Goal: Task Accomplishment & Management: Manage account settings

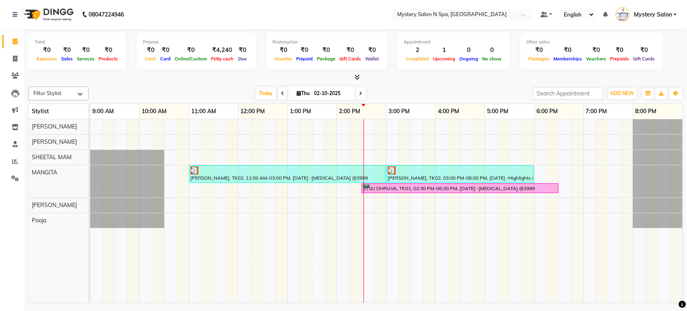
click at [371, 126] on div "Jigna Thakkar, TK02, 11:00 AM-03:00 PM, Navratri 2025 -Botox @3999 Jigna Thakka…" at bounding box center [386, 210] width 592 height 183
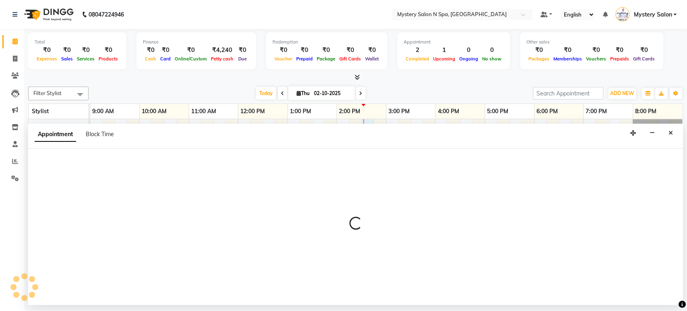
select select "4167"
select select "870"
select select "tentative"
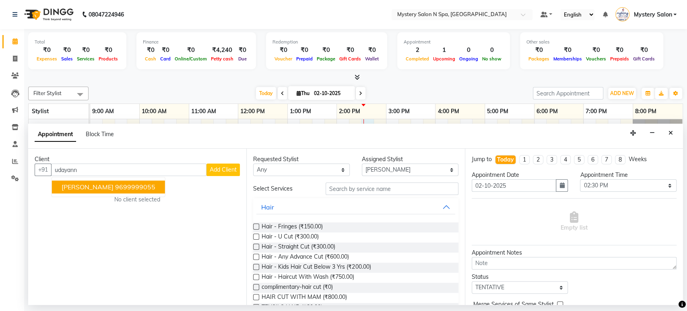
click at [137, 189] on ngb-highlight "9699999055" at bounding box center [135, 187] width 40 height 8
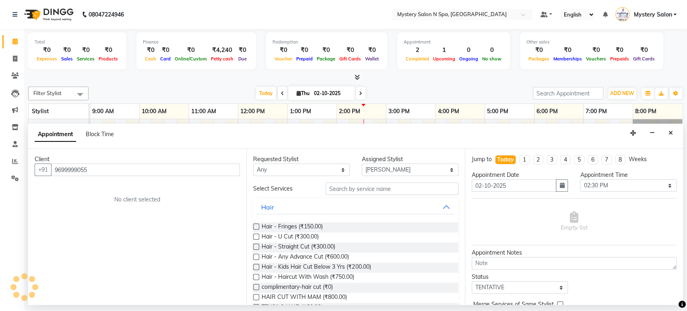
type input "9699999055"
click at [365, 186] on div "Requested Stylist Any Alim Salmani Choi MANGITA Pooja SHEETAL MAM Surekha Assig…" at bounding box center [355, 226] width 218 height 156
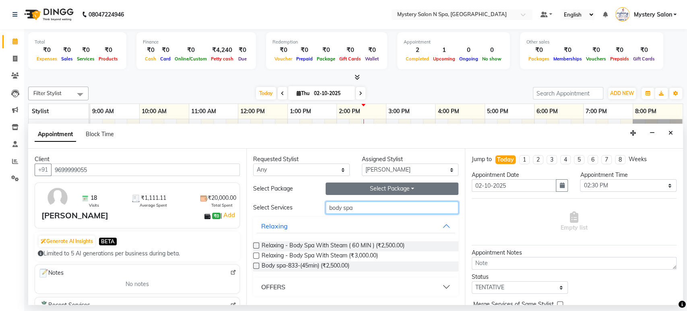
type input "body spa"
click at [373, 188] on button "Select Package Toggle Dropdown" at bounding box center [392, 188] width 133 height 12
click at [370, 203] on li "Body spa -12 (Per Spa@833)" at bounding box center [376, 205] width 101 height 12
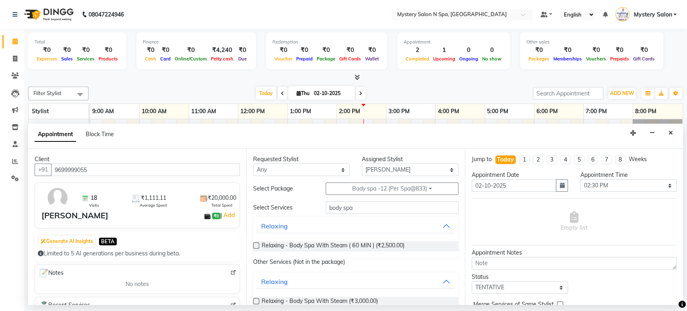
click at [254, 244] on label at bounding box center [256, 245] width 6 height 6
click at [254, 244] on input "checkbox" at bounding box center [255, 245] width 5 height 5
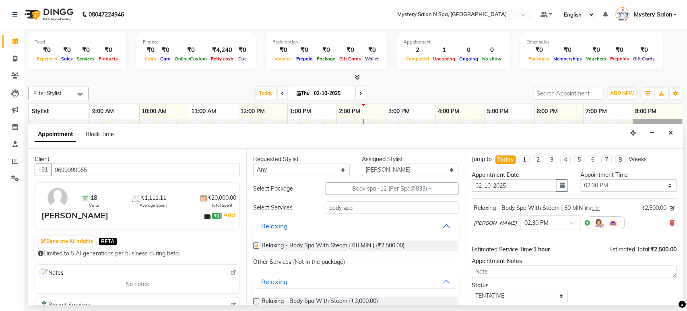
checkbox input "false"
click at [478, 295] on select "Select TENTATIVE CONFIRM CHECK-IN UPCOMING" at bounding box center [520, 295] width 97 height 12
select select "confirm booking"
click at [472, 289] on select "Select TENTATIVE CONFIRM CHECK-IN UPCOMING" at bounding box center [520, 295] width 97 height 12
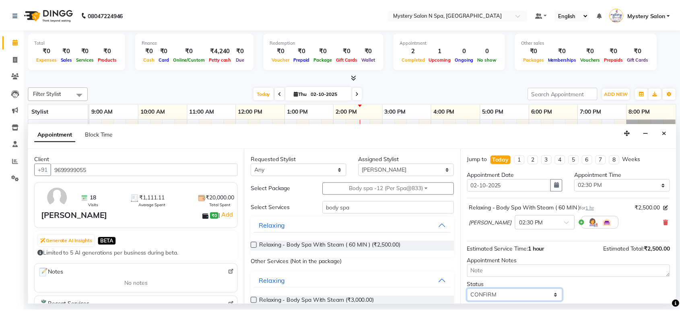
scroll to position [47, 0]
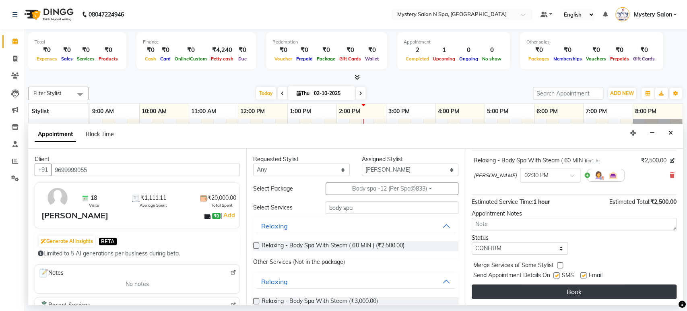
click at [608, 292] on button "Book" at bounding box center [574, 291] width 205 height 14
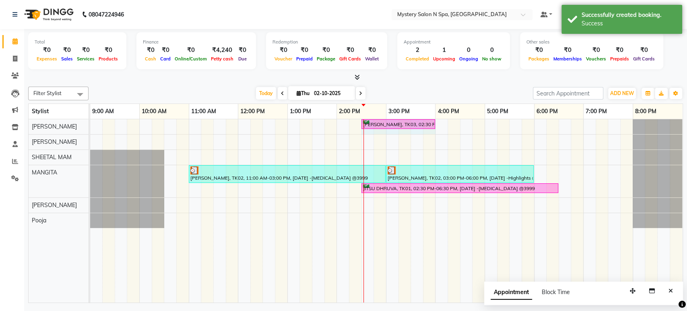
drag, startPoint x: 410, startPoint y: 124, endPoint x: 428, endPoint y: 124, distance: 17.7
click at [90, 124] on div "Udayann Shah, TK03, 02:30 PM-03:30 PM, Relaxing - Body Spa With Steam ( 60 MIN …" at bounding box center [90, 126] width 0 height 14
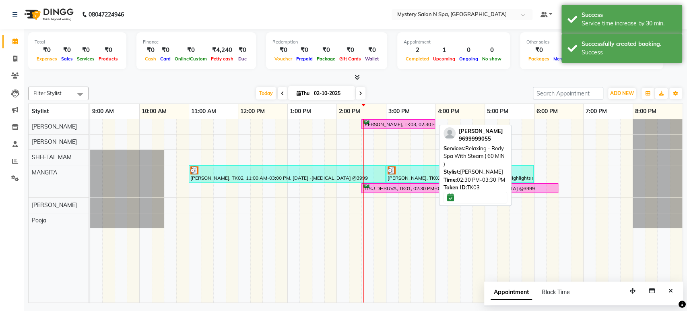
click at [400, 124] on div "Udayann Shah, TK03, 02:30 PM-04:00 PM, Relaxing - Body Spa With Steam ( 60 MIN )" at bounding box center [398, 124] width 72 height 8
select select "6"
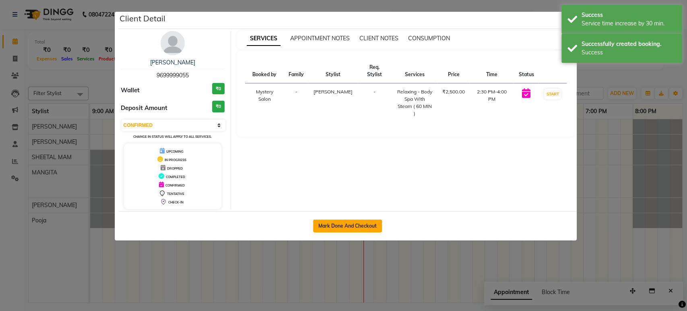
click at [348, 224] on button "Mark Done And Checkout" at bounding box center [347, 225] width 69 height 13
select select "service"
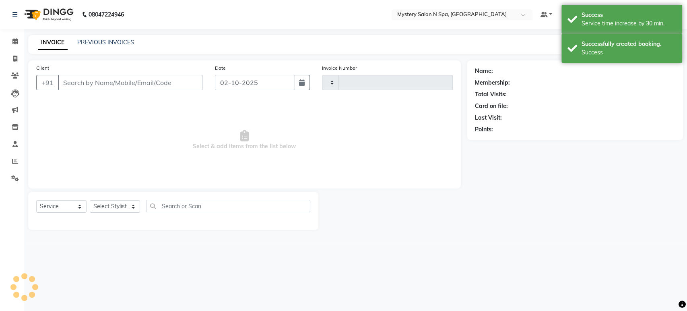
type input "0729"
select select "142"
type input "9699999055"
select select "4167"
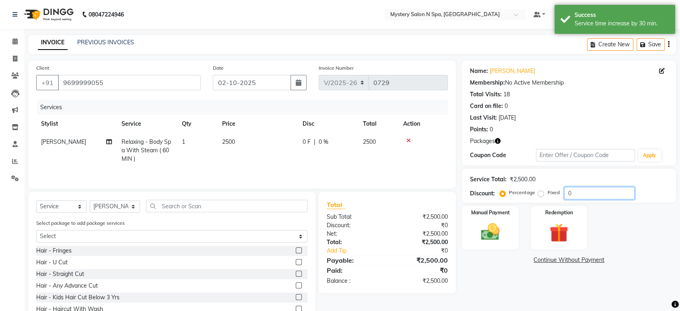
click at [584, 190] on input "0" at bounding box center [599, 193] width 70 height 12
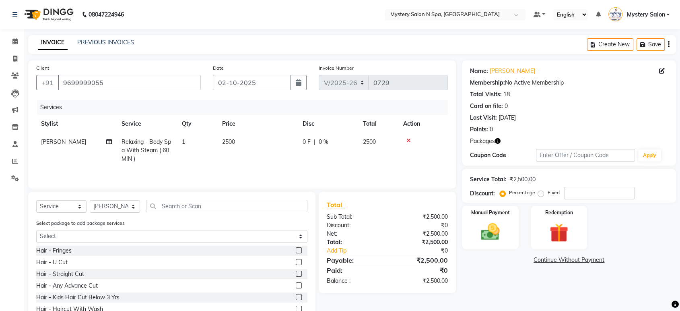
click at [254, 133] on td "2500" at bounding box center [257, 150] width 80 height 35
select select "4167"
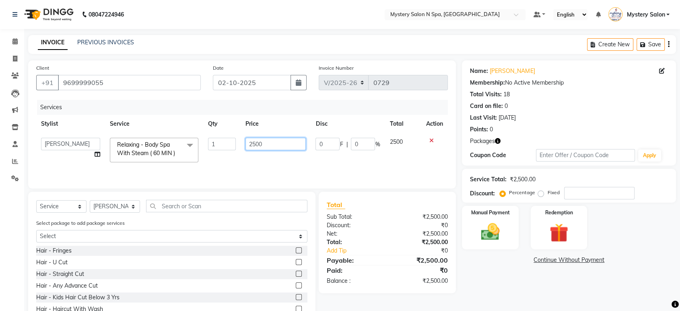
click at [270, 141] on input "2500" at bounding box center [275, 144] width 61 height 12
type input "2"
type input "833"
click at [370, 263] on div "Payable:" at bounding box center [354, 260] width 67 height 10
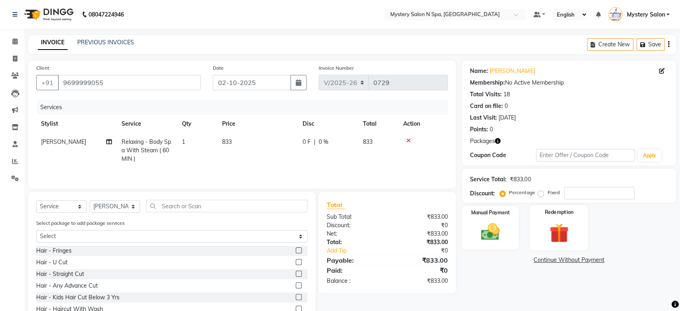
click at [559, 233] on img at bounding box center [558, 233] width 31 height 24
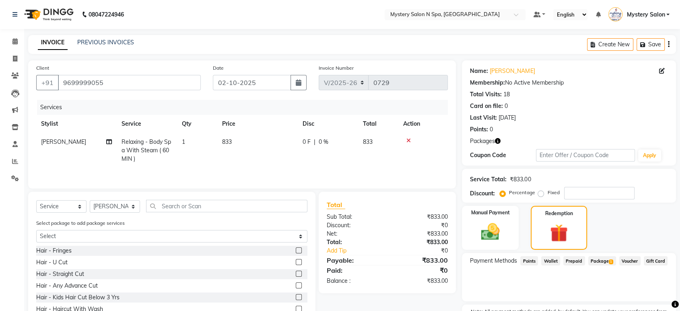
click at [609, 260] on span "1" at bounding box center [611, 261] width 4 height 5
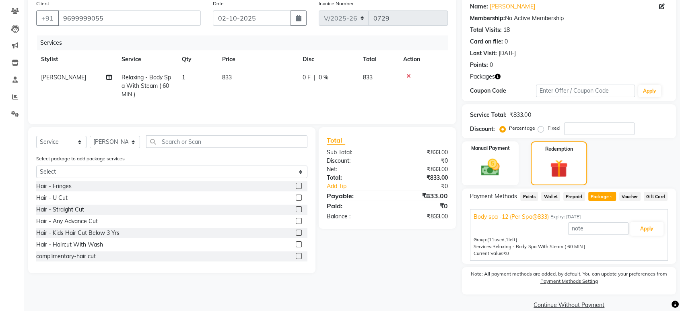
scroll to position [76, 0]
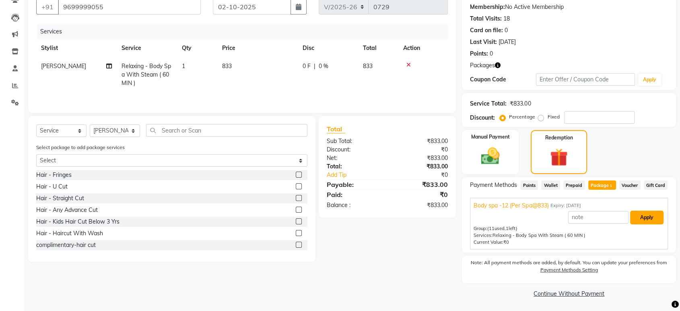
click at [637, 213] on button "Apply" at bounding box center [646, 217] width 33 height 14
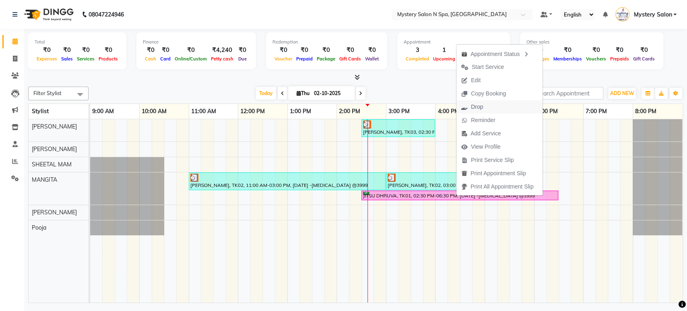
click at [477, 107] on span "Drop" at bounding box center [477, 107] width 12 height 8
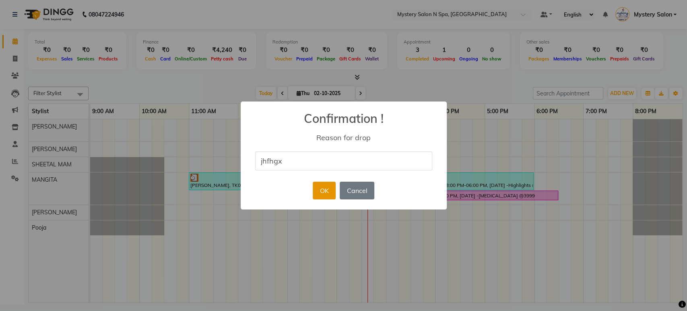
type input "jhfhgx"
click at [325, 193] on button "OK" at bounding box center [324, 190] width 23 height 18
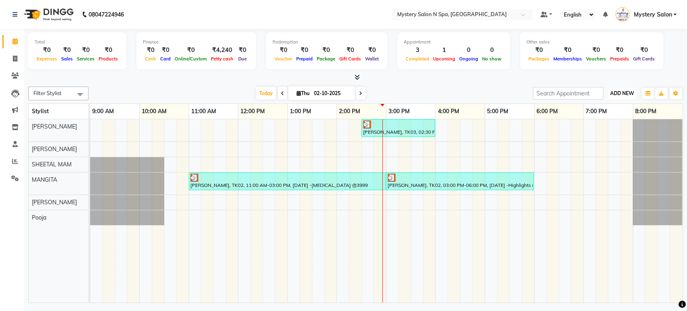
click at [618, 91] on span "ADD NEW" at bounding box center [622, 93] width 24 height 6
click at [602, 128] on link "Add Expense" at bounding box center [604, 129] width 64 height 10
select select "1"
select select "1918"
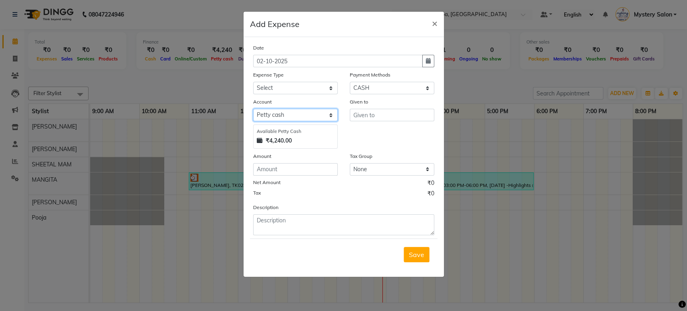
click at [278, 110] on select "Select Default account Petty cash" at bounding box center [295, 115] width 85 height 12
click at [253, 109] on select "Select Default account Petty cash" at bounding box center [295, 115] width 85 height 12
click at [268, 167] on input "number" at bounding box center [295, 169] width 85 height 12
type input "280"
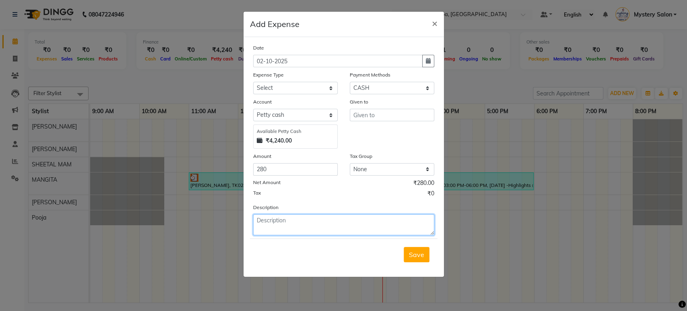
click at [276, 215] on textarea at bounding box center [343, 224] width 181 height 21
type textarea "Harr 200, Haar Small 60, Flowers 20."
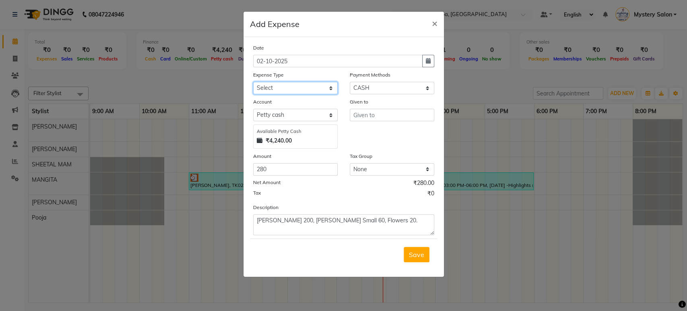
click at [294, 89] on select "Select 2500 Advance Salary Bank charges Car maintenance Cash transfer to bank C…" at bounding box center [295, 88] width 85 height 12
select select "21286"
click at [253, 82] on select "Select 2500 Advance Salary Bank charges Car maintenance Cash transfer to bank C…" at bounding box center [295, 88] width 85 height 12
click at [378, 109] on input "text" at bounding box center [392, 115] width 85 height 12
type input "Shop"
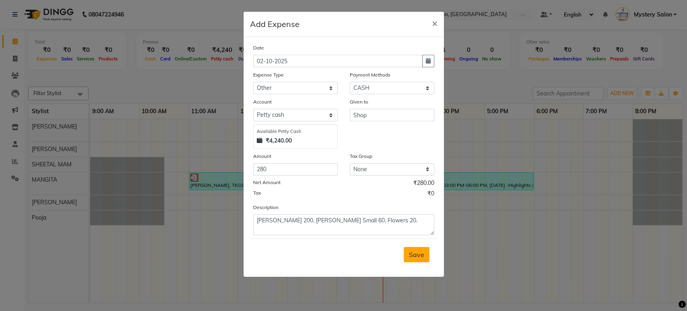
click at [418, 250] on span "Save" at bounding box center [416, 254] width 15 height 8
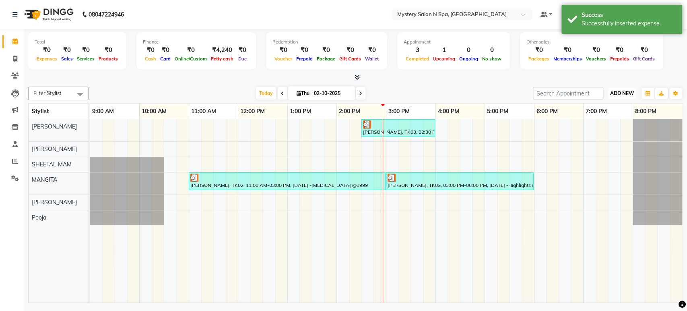
click at [613, 89] on button "ADD NEW Toggle Dropdown" at bounding box center [622, 93] width 28 height 11
click at [596, 128] on link "Add Expense" at bounding box center [604, 129] width 64 height 10
select select "1"
select select "1918"
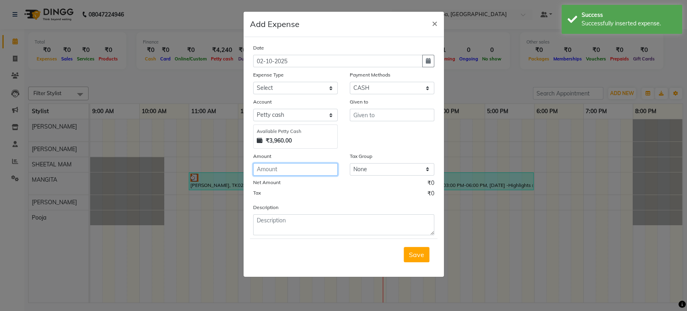
click at [292, 165] on input "number" at bounding box center [295, 169] width 85 height 12
type input "360"
click at [293, 85] on select "Select 2500 Advance Salary Bank charges Car maintenance Cash transfer to bank C…" at bounding box center [295, 88] width 85 height 12
click at [253, 82] on select "Select 2500 Advance Salary Bank charges Car maintenance Cash transfer to bank C…" at bounding box center [295, 88] width 85 height 12
click at [324, 80] on div "Expense Type" at bounding box center [295, 75] width 85 height 11
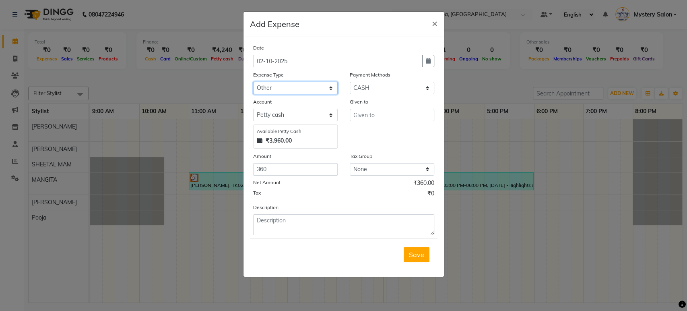
click at [311, 82] on select "Select 2500 Advance Salary Bank charges Car maintenance Cash transfer to bank C…" at bounding box center [295, 88] width 85 height 12
select select "21285"
click at [253, 82] on select "Select 2500 Advance Salary Bank charges Car maintenance Cash transfer to bank C…" at bounding box center [295, 88] width 85 height 12
click at [373, 109] on input "text" at bounding box center [392, 115] width 85 height 12
type input "Water Wala"
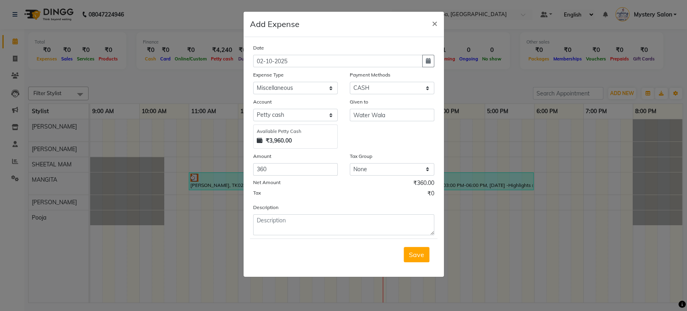
click at [292, 209] on div "Description" at bounding box center [343, 219] width 193 height 32
click at [291, 221] on textarea at bounding box center [343, 224] width 181 height 21
type textarea "Water (2)."
click at [421, 251] on span "Save" at bounding box center [416, 254] width 15 height 8
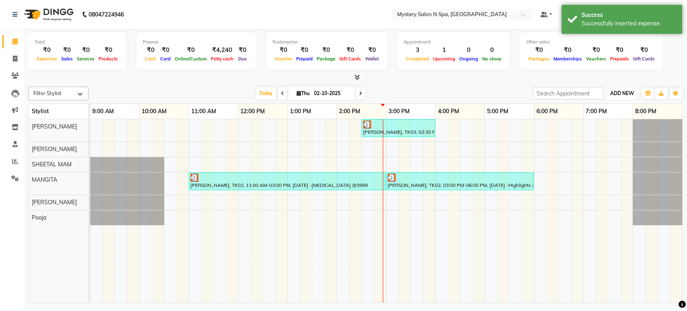
click at [610, 91] on span "ADD NEW" at bounding box center [622, 93] width 24 height 6
click at [597, 126] on link "Add Expense" at bounding box center [604, 129] width 64 height 10
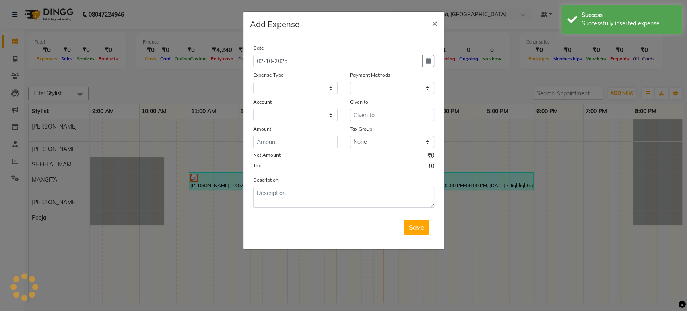
select select
select select "1"
select select "1918"
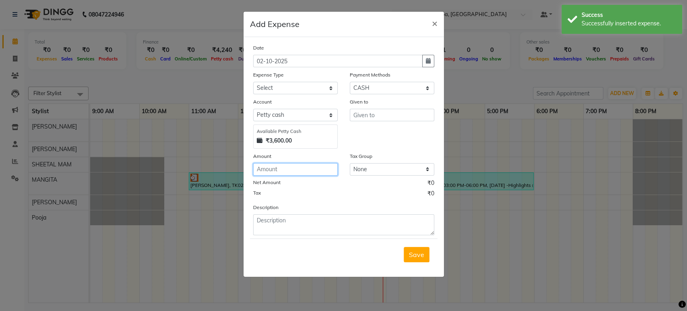
click at [273, 167] on input "number" at bounding box center [295, 169] width 85 height 12
type input "45"
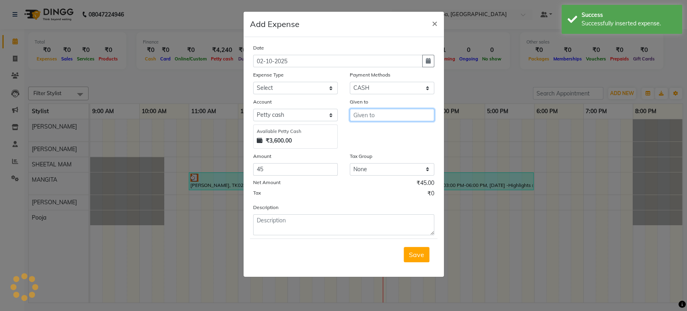
click at [365, 113] on input "text" at bounding box center [392, 115] width 85 height 12
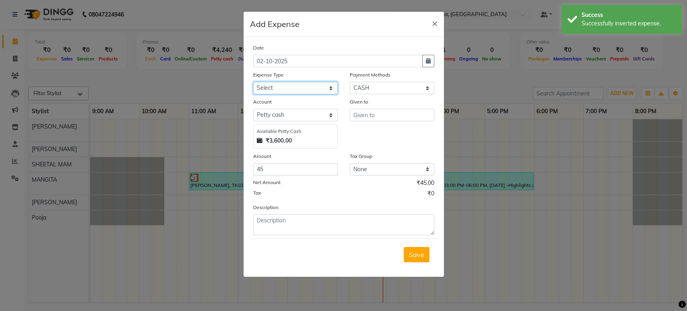
drag, startPoint x: 295, startPoint y: 84, endPoint x: 295, endPoint y: 90, distance: 5.6
click at [295, 84] on select "Select 2500 Advance Salary Bank charges Car maintenance Cash transfer to bank C…" at bounding box center [295, 88] width 85 height 12
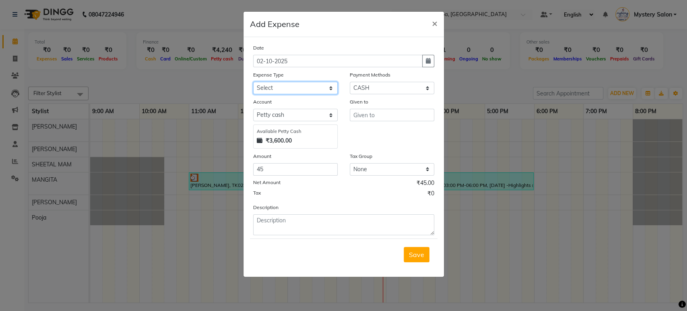
select select "21288"
click at [253, 82] on select "Select 2500 Advance Salary Bank charges Car maintenance Cash transfer to bank C…" at bounding box center [295, 88] width 85 height 12
click at [377, 115] on input "text" at bounding box center [392, 115] width 85 height 12
type input "Shop"
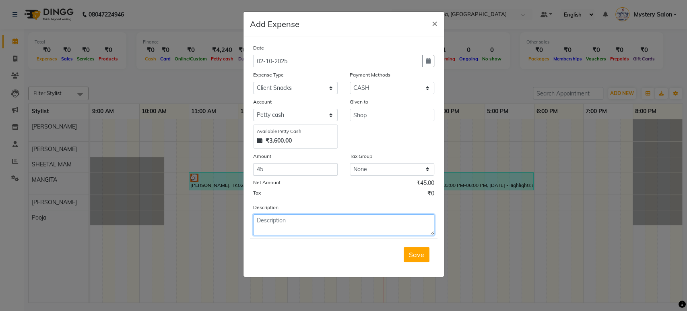
click at [283, 221] on textarea at bounding box center [343, 224] width 181 height 21
type textarea "I"
click at [295, 218] on textarea "Clent Snacks 9Jigna Mam" at bounding box center [343, 224] width 181 height 21
click at [325, 217] on textarea "Clent Snacks (Jigna Mam" at bounding box center [343, 224] width 181 height 21
click at [264, 220] on textarea "Clent Snacks (Jigna Mam) (Idli)." at bounding box center [343, 224] width 181 height 21
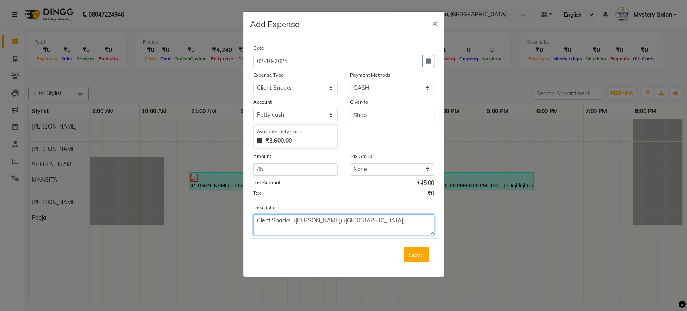
click at [262, 221] on textarea "Clent Snacks (Jigna Mam) (Idli)." at bounding box center [343, 224] width 181 height 21
type textarea "Client Snacks (Jigna Mam) (Idli)."
click at [419, 254] on span "Save" at bounding box center [416, 254] width 15 height 8
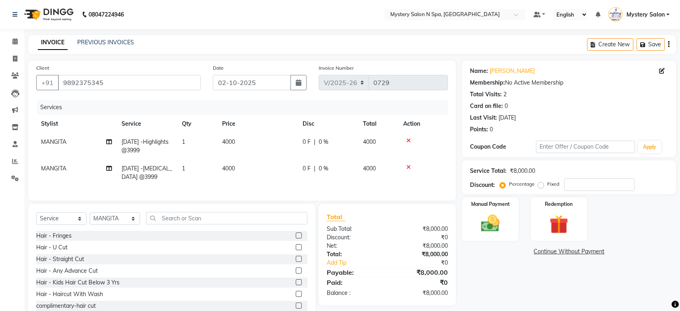
select select "142"
select select "service"
select select "23857"
click at [426, 277] on div "₹8,000.00" at bounding box center [421, 272] width 67 height 10
click at [491, 213] on img at bounding box center [489, 223] width 31 height 23
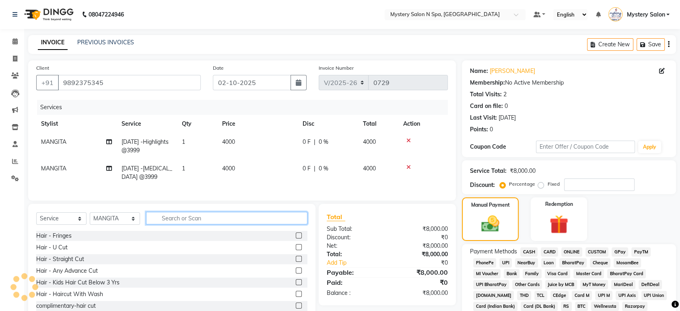
click at [161, 223] on input "text" at bounding box center [226, 218] width 161 height 12
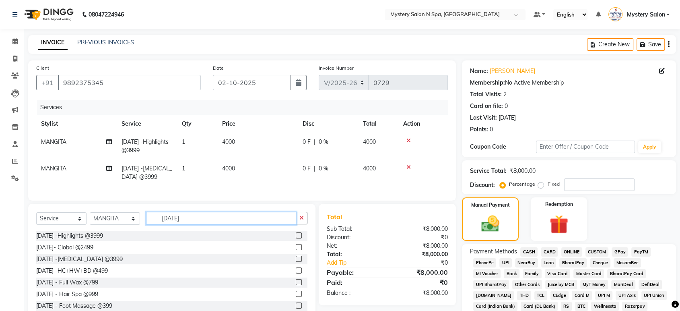
type input "[DATE]"
click at [296, 250] on label at bounding box center [299, 247] width 6 height 6
click at [296, 250] on input "checkbox" at bounding box center [298, 247] width 5 height 5
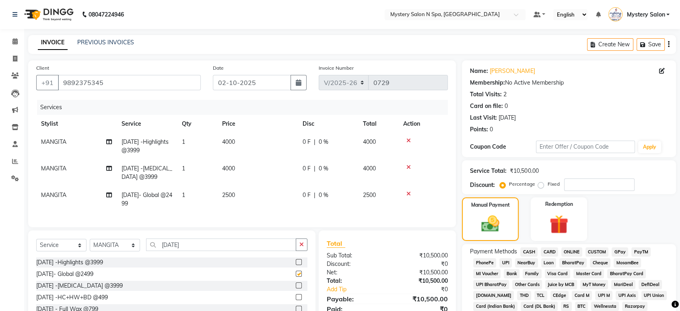
checkbox input "false"
click at [64, 250] on select "Select Service Product Membership Package Voucher Prepaid Gift Card" at bounding box center [61, 245] width 50 height 12
select select "product"
click at [36, 245] on select "Select Service Product Membership Package Voucher Prepaid Gift Card" at bounding box center [61, 245] width 50 height 12
click at [130, 251] on select "Select Stylist [PERSON_NAME] [PERSON_NAME] Mystery Salon Pooja SHEETAL MAM [PER…" at bounding box center [115, 245] width 50 height 12
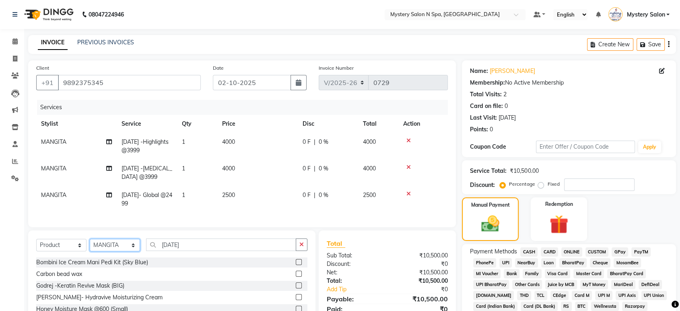
select select "7144"
click at [90, 245] on select "Select Stylist [PERSON_NAME] [PERSON_NAME] Mystery Salon Pooja SHEETAL MAM [PER…" at bounding box center [115, 245] width 50 height 12
click at [299, 247] on button "button" at bounding box center [302, 244] width 12 height 12
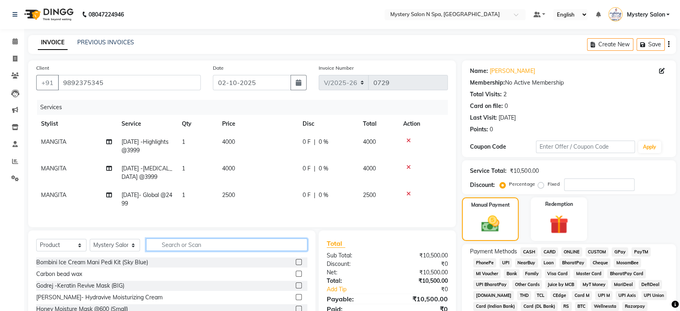
click at [246, 251] on input "text" at bounding box center [226, 244] width 161 height 12
type input "i"
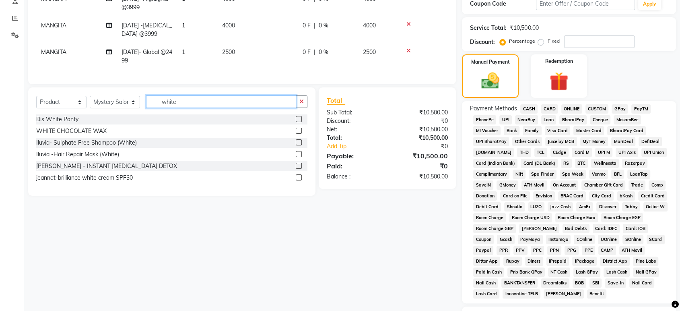
scroll to position [149, 0]
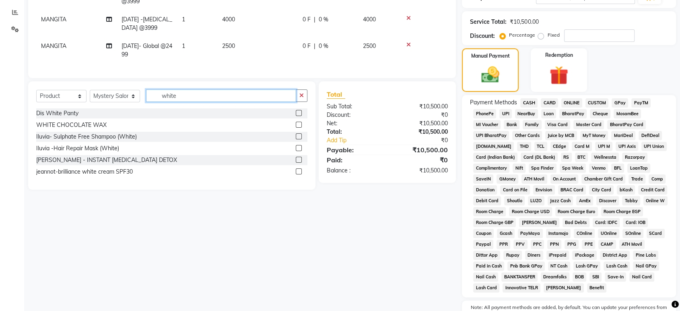
type input "white"
click at [298, 139] on label at bounding box center [299, 136] width 6 height 6
click at [298, 139] on input "checkbox" at bounding box center [298, 136] width 5 height 5
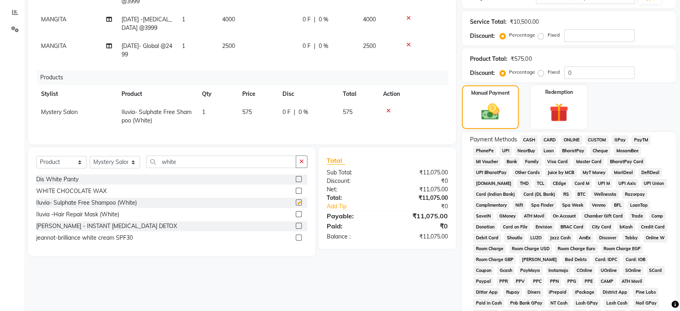
checkbox input "false"
click at [300, 217] on label at bounding box center [299, 214] width 6 height 6
click at [300, 217] on input "checkbox" at bounding box center [298, 214] width 5 height 5
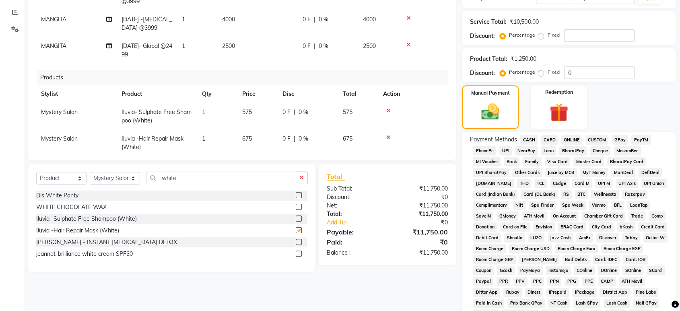
checkbox input "false"
click at [270, 115] on td "575" at bounding box center [257, 116] width 40 height 27
select select "7144"
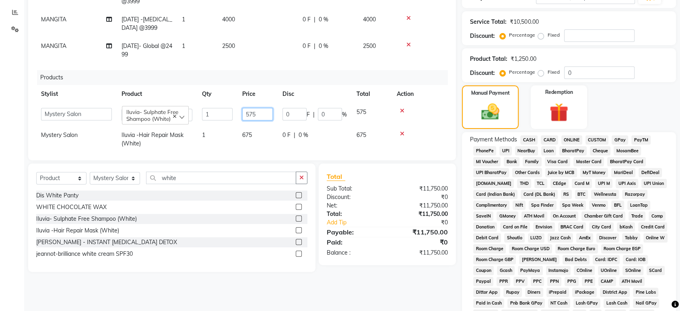
click at [267, 113] on input "575" at bounding box center [257, 114] width 31 height 12
type input "5"
type input "0"
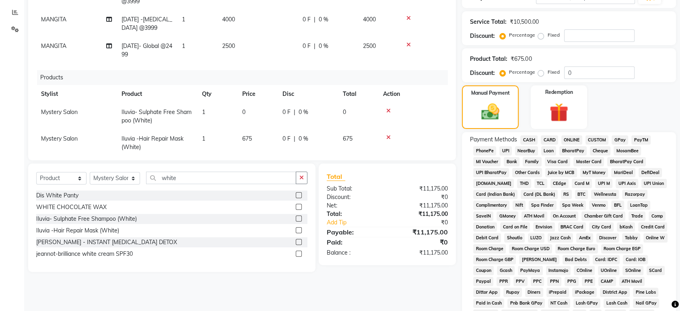
click at [271, 132] on td "675" at bounding box center [257, 143] width 40 height 27
select select "7144"
click at [267, 138] on input "675" at bounding box center [257, 140] width 31 height 12
type input "6"
type input "0"
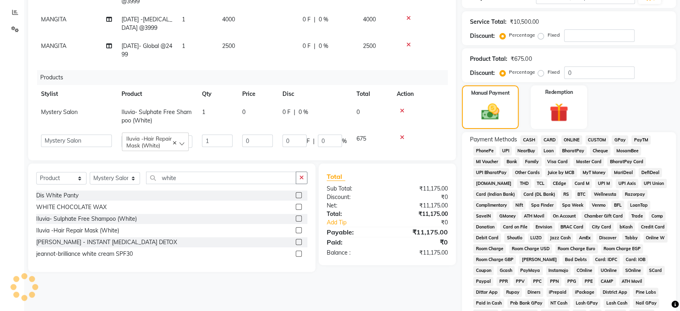
click at [392, 277] on div "Client [PHONE_NUMBER] Date [DATE] Invoice Number V/2025 V/[PHONE_NUMBER] Servic…" at bounding box center [242, 146] width 440 height 470
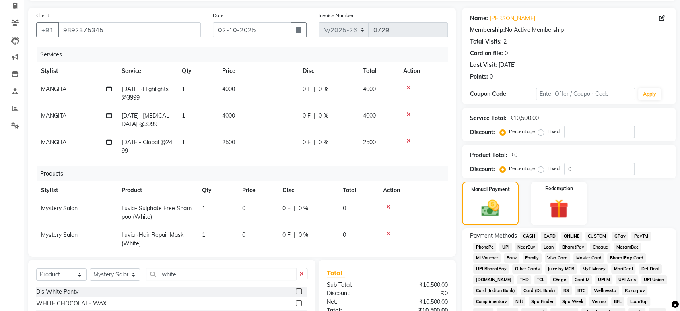
scroll to position [52, 0]
click at [589, 165] on input "0" at bounding box center [599, 169] width 70 height 12
click at [126, 274] on select "Select Stylist [PERSON_NAME] [PERSON_NAME] Mystery Salon Pooja SHEETAL MAM [PER…" at bounding box center [115, 274] width 50 height 12
select select "23857"
click at [90, 268] on select "Select Stylist [PERSON_NAME] [PERSON_NAME] Mystery Salon Pooja SHEETAL MAM [PER…" at bounding box center [115, 274] width 50 height 12
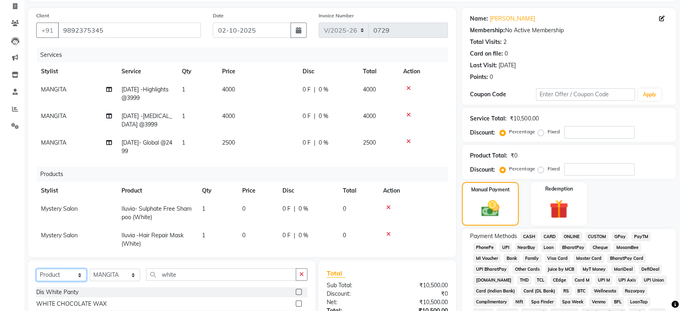
click at [43, 272] on select "Select Service Product Membership Package Voucher Prepaid Gift Card" at bounding box center [61, 274] width 50 height 12
select select "service"
click at [36, 268] on select "Select Service Product Membership Package Voucher Prepaid Gift Card" at bounding box center [61, 274] width 50 height 12
click at [303, 275] on icon "button" at bounding box center [301, 274] width 4 height 6
click at [256, 274] on input "text" at bounding box center [226, 274] width 161 height 12
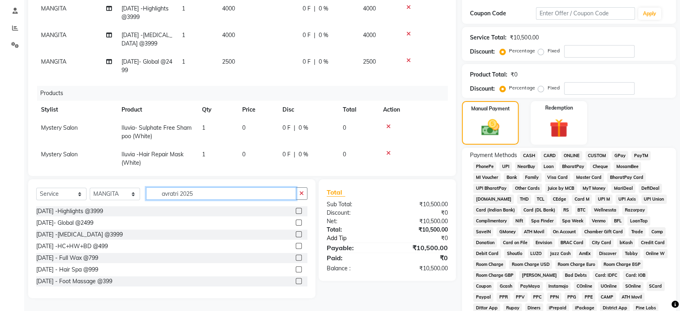
scroll to position [149, 0]
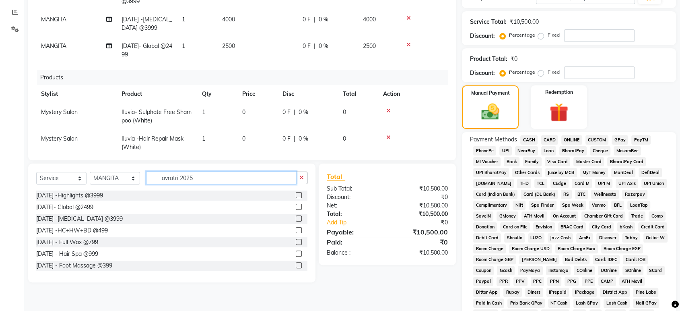
type input "avratri 2025"
click at [296, 228] on label at bounding box center [299, 230] width 6 height 6
click at [296, 228] on input "checkbox" at bounding box center [298, 230] width 5 height 5
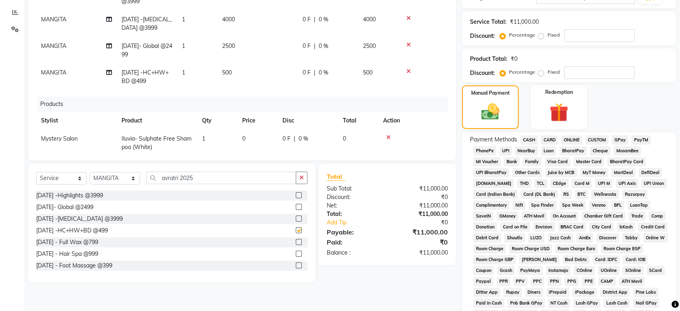
checkbox input "false"
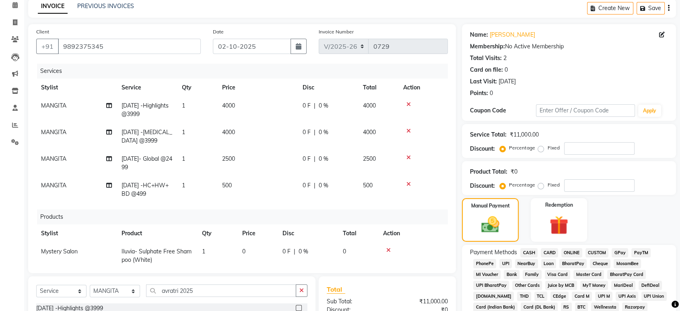
scroll to position [29, 0]
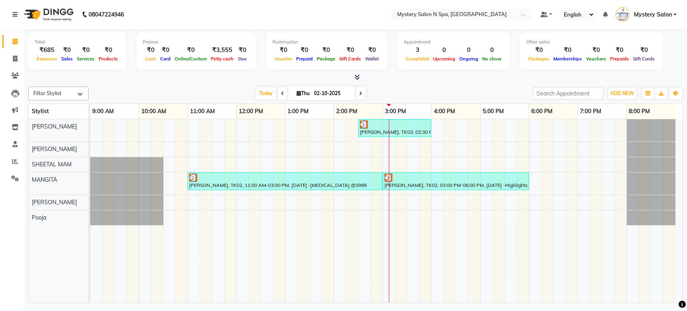
click at [457, 66] on div "Appointment 3 Completed 0 Upcoming 0 Ongoing 0 No show" at bounding box center [453, 50] width 113 height 37
click at [362, 91] on span at bounding box center [361, 93] width 10 height 12
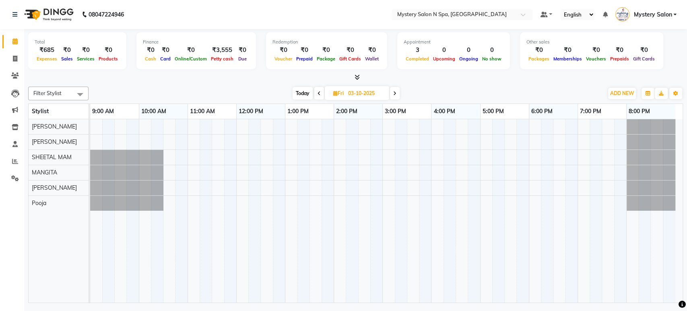
click at [303, 92] on span "Today" at bounding box center [303, 93] width 20 height 12
type input "02-10-2025"
